Goal: Information Seeking & Learning: Learn about a topic

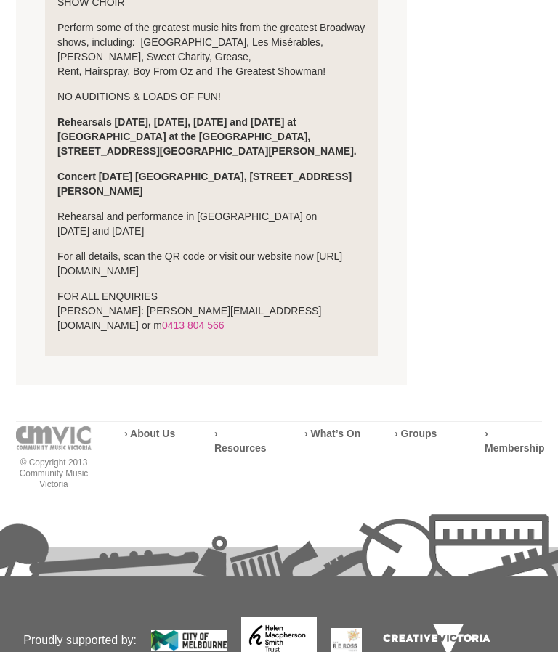
scroll to position [575, 0]
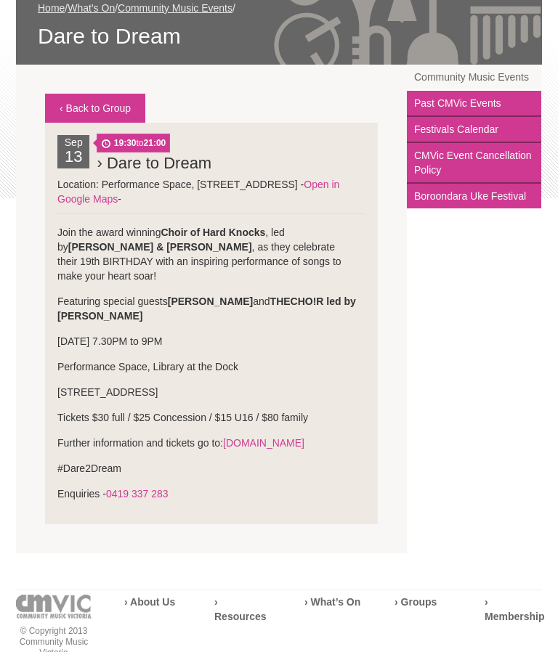
scroll to position [235, 0]
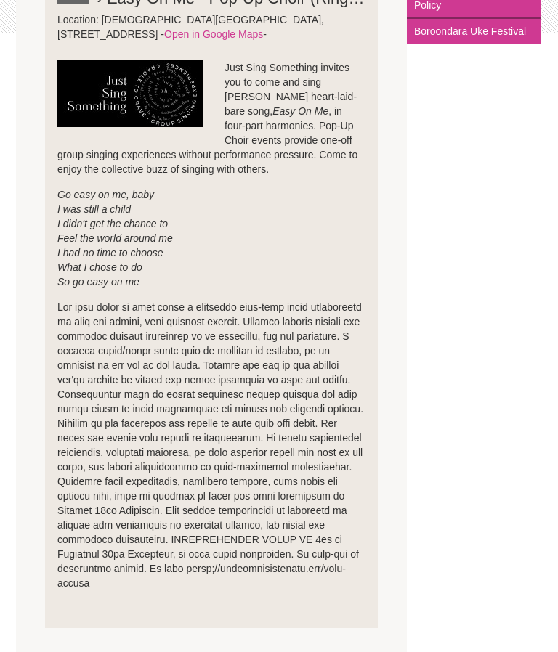
scroll to position [400, 0]
click at [418, 454] on div "‹ Back to Group Sep 18 19:00 to 21:00 › Easy On Me - Pop-Up Choir (Ringwood) Ea…" at bounding box center [279, 278] width 526 height 758
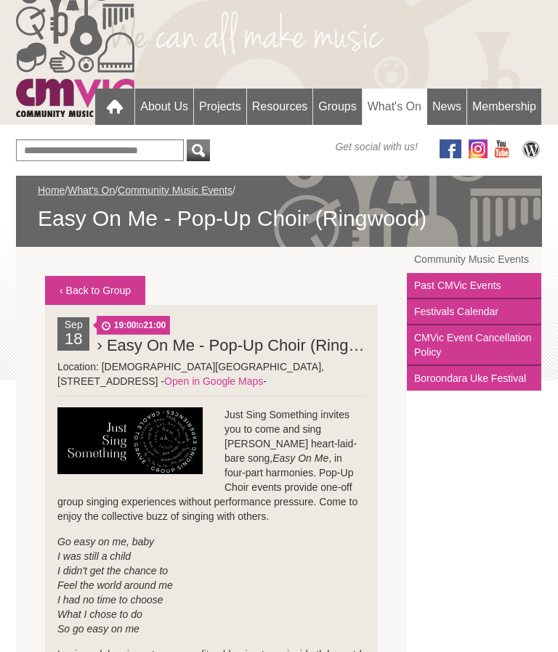
scroll to position [0, 0]
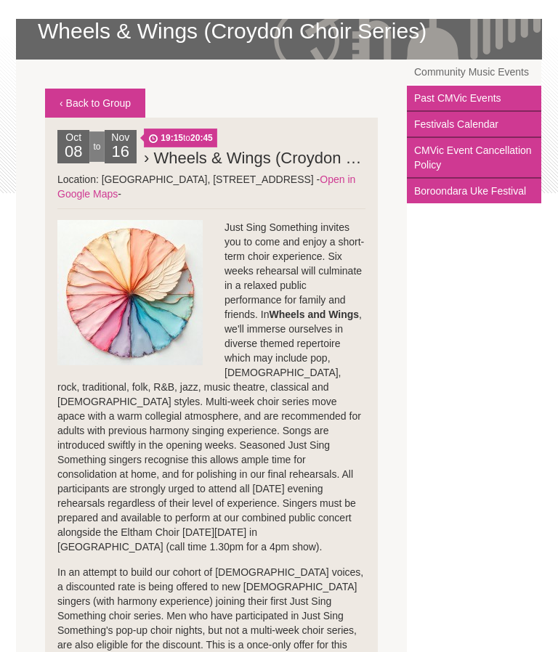
scroll to position [234, 0]
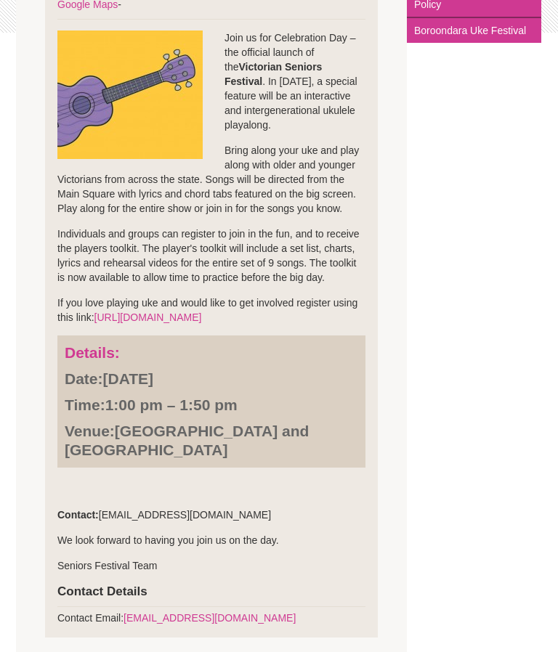
scroll to position [400, 0]
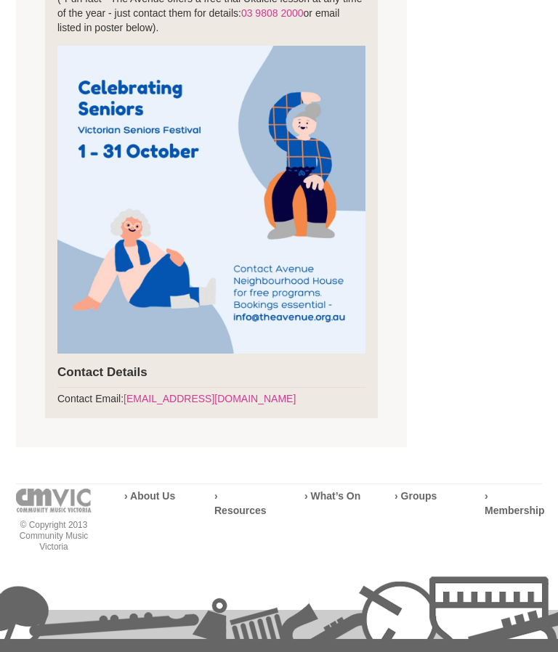
scroll to position [589, 0]
